Goal: Task Accomplishment & Management: Use online tool/utility

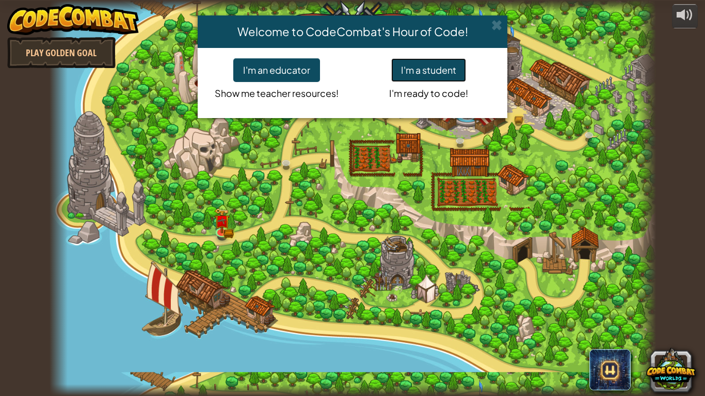
click at [420, 76] on button "I'm a student" at bounding box center [428, 70] width 75 height 24
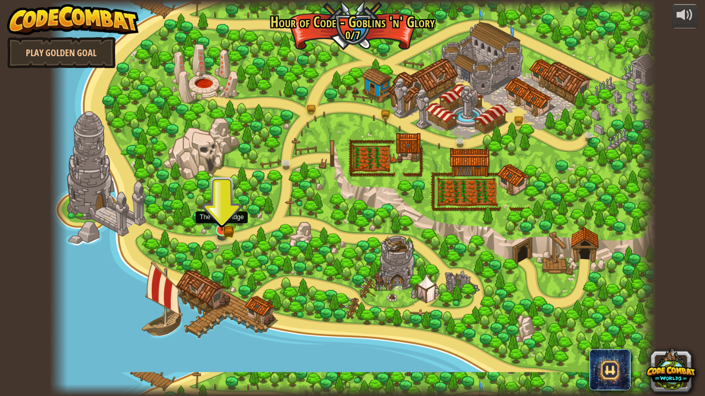
click at [217, 230] on img at bounding box center [221, 215] width 15 height 34
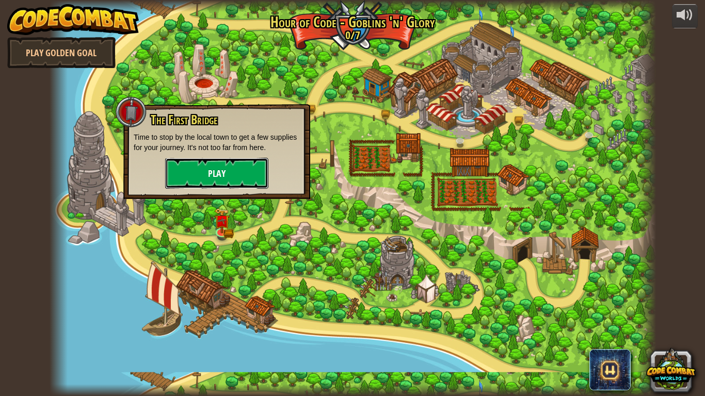
click at [193, 169] on button "Play" at bounding box center [216, 173] width 103 height 31
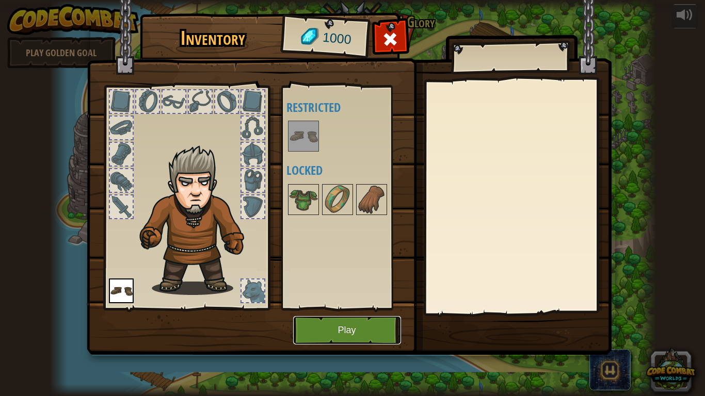
click at [341, 327] on button "Play" at bounding box center [347, 330] width 108 height 28
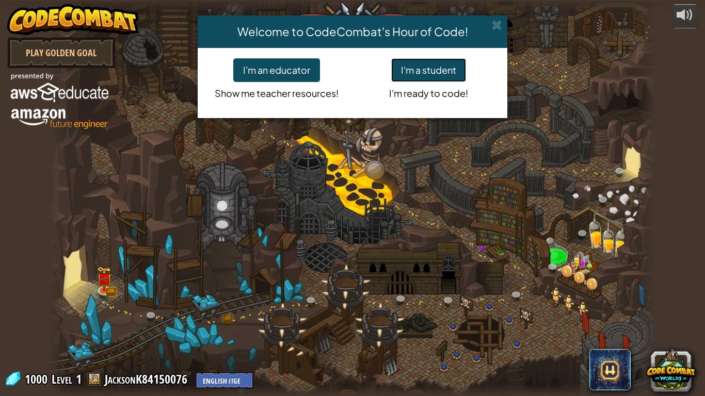
click at [424, 71] on button "I'm a student" at bounding box center [428, 70] width 75 height 24
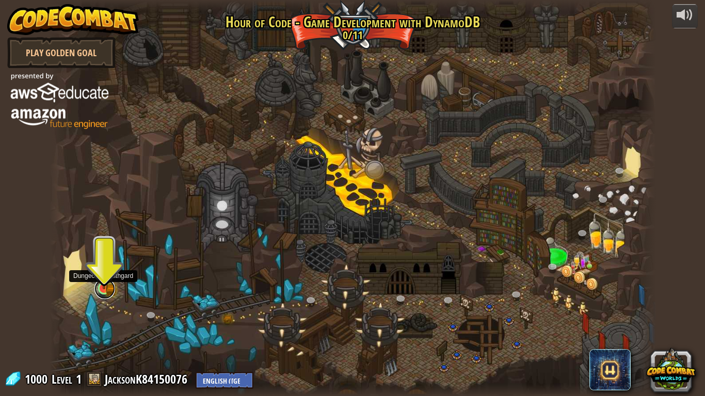
click at [98, 291] on link at bounding box center [104, 289] width 21 height 21
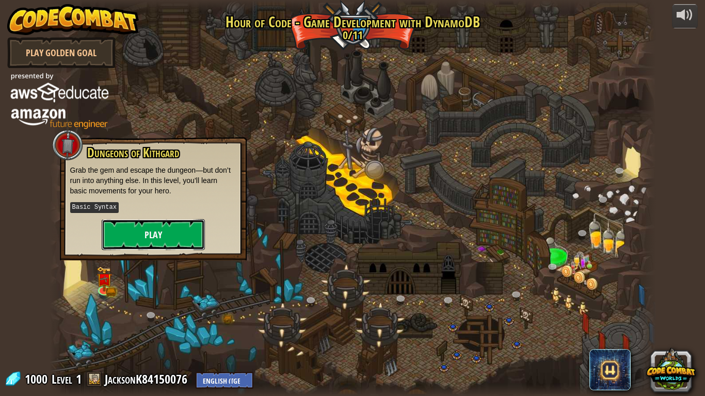
click at [147, 221] on button "Play" at bounding box center [153, 234] width 103 height 31
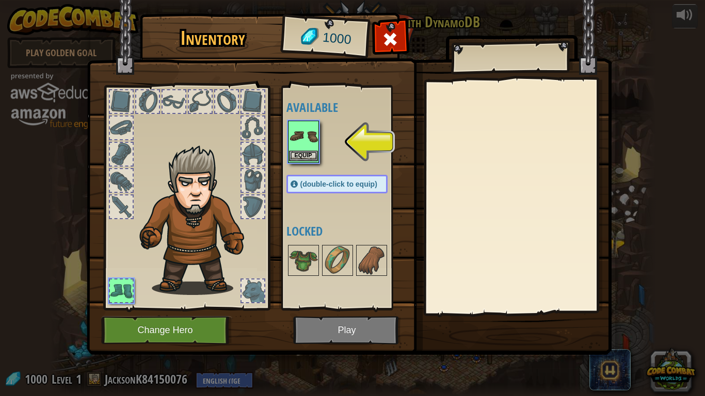
click at [301, 150] on img at bounding box center [303, 136] width 29 height 29
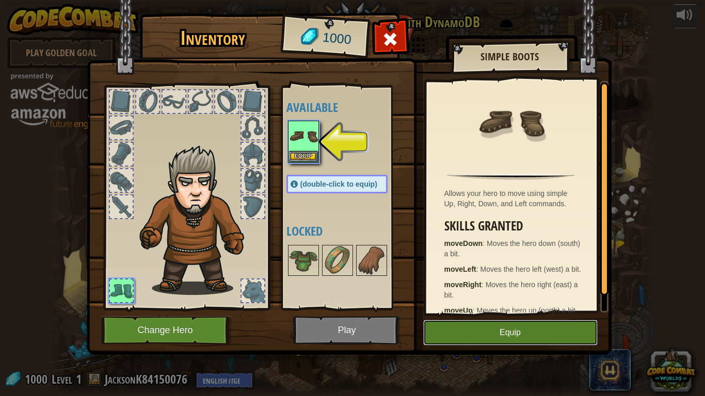
click at [477, 332] on button "Equip" at bounding box center [510, 333] width 174 height 26
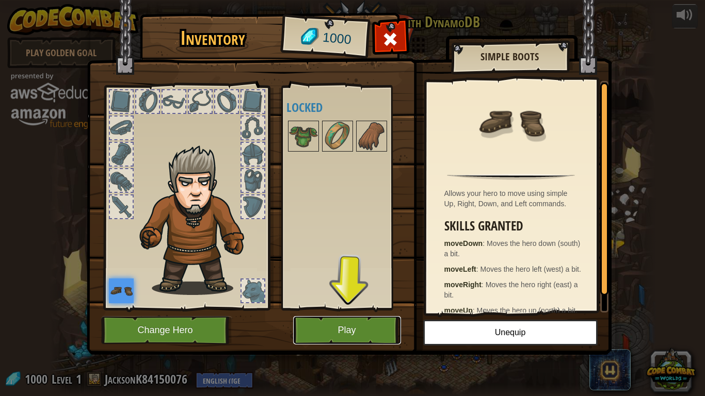
click at [363, 327] on button "Play" at bounding box center [347, 330] width 108 height 28
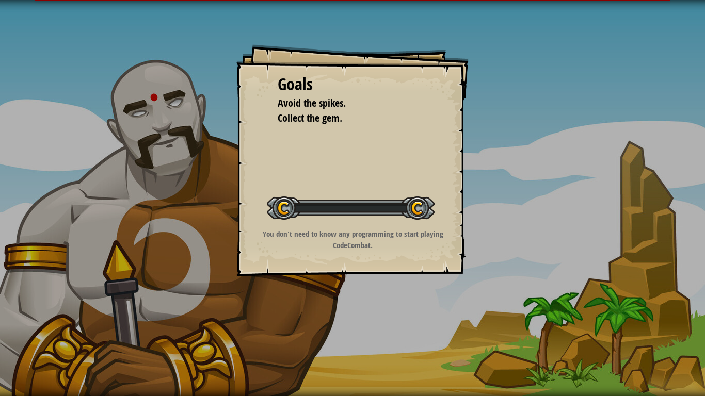
click at [363, 327] on div "Goals Avoid the spikes. Collect the gem. Start Level Error loading from server.…" at bounding box center [352, 198] width 705 height 396
